Goal: Find contact information: Find contact information

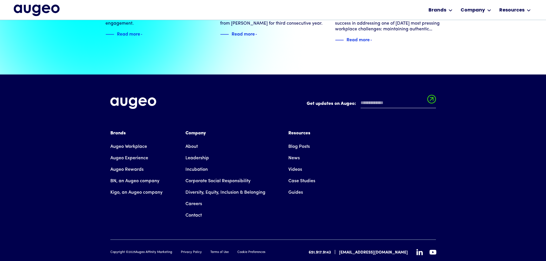
scroll to position [1313, 0]
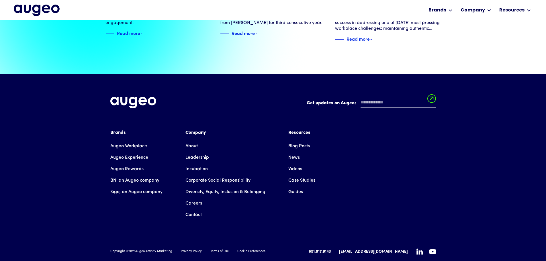
click at [193, 141] on link "About" at bounding box center [192, 146] width 12 height 11
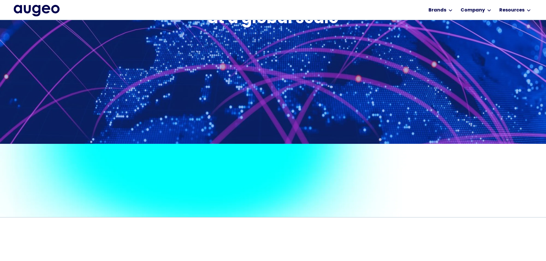
scroll to position [347, 0]
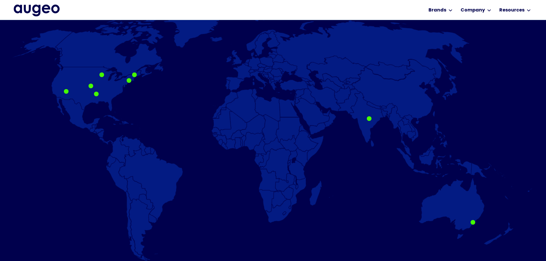
scroll to position [376, 0]
